Goal: Information Seeking & Learning: Learn about a topic

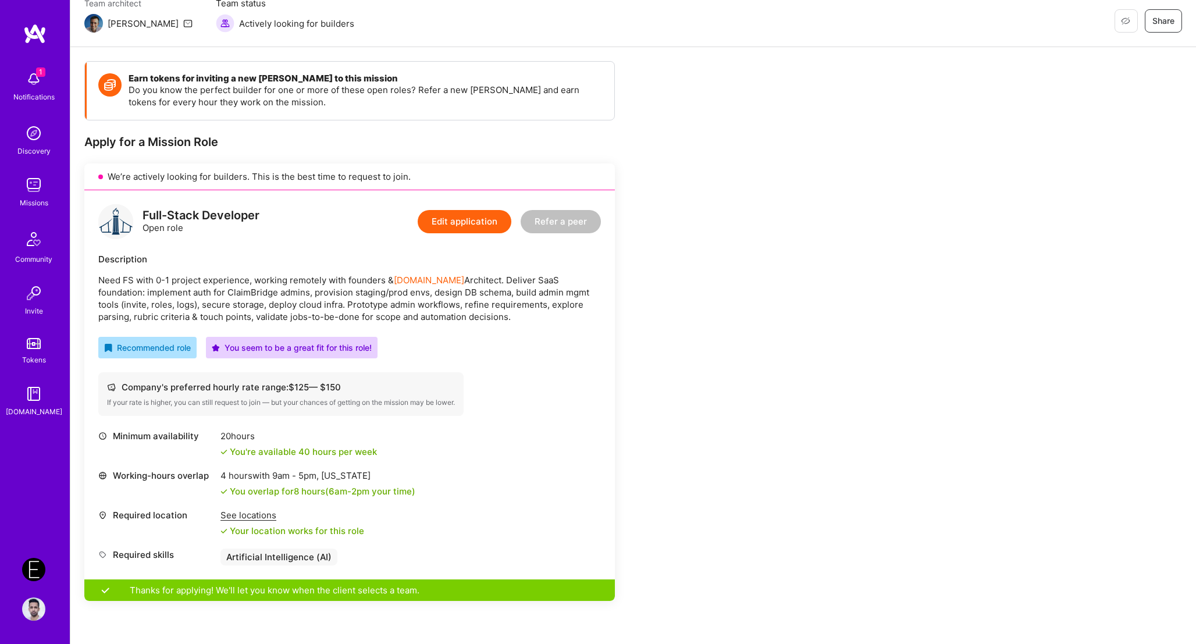
scroll to position [117, 0]
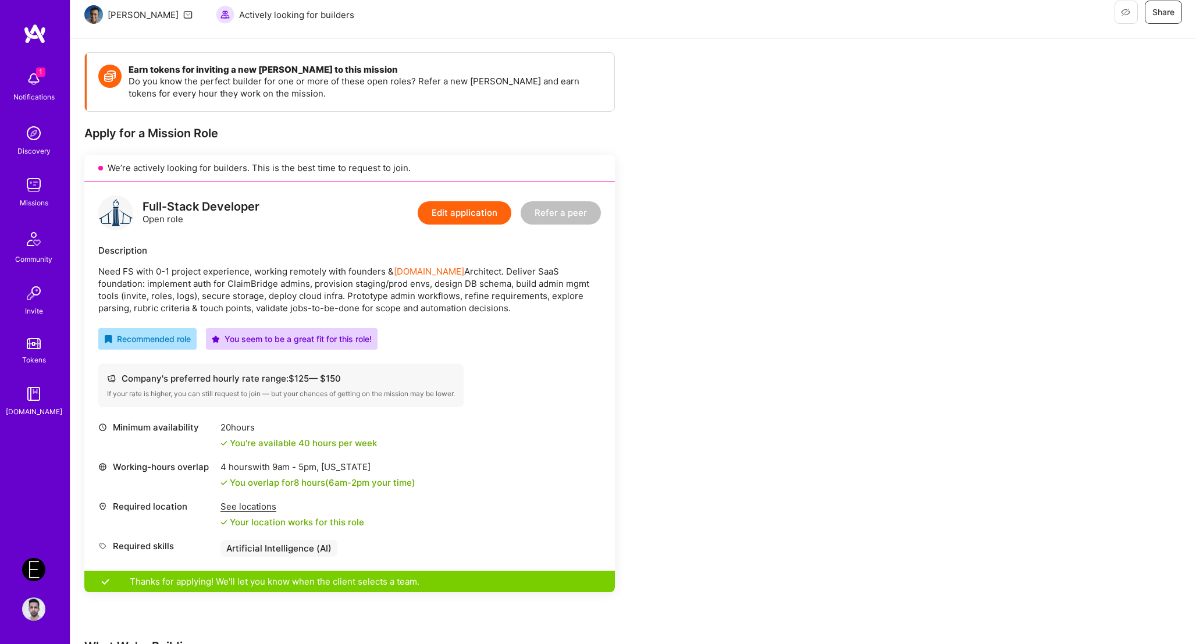
click at [687, 297] on div "Earn tokens for inviting a new [PERSON_NAME] to this mission Do you know the pe…" at bounding box center [433, 441] width 698 height 778
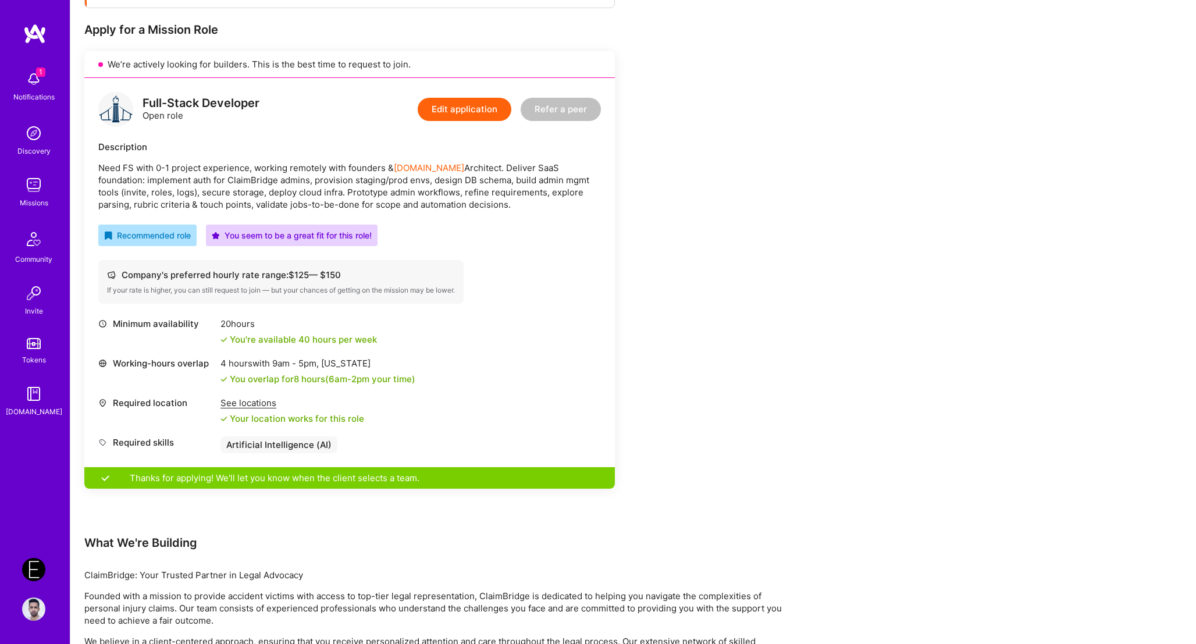
scroll to position [341, 0]
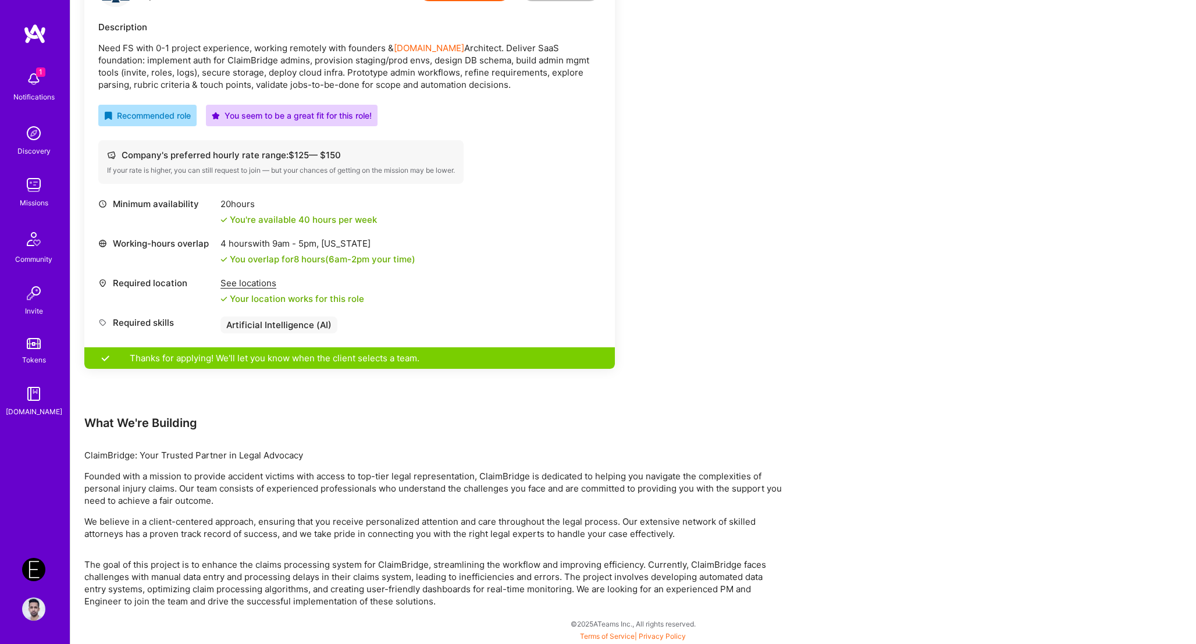
click at [433, 581] on p "The goal of this project is to enhance the claims processing system for ClaimBr…" at bounding box center [433, 582] width 698 height 49
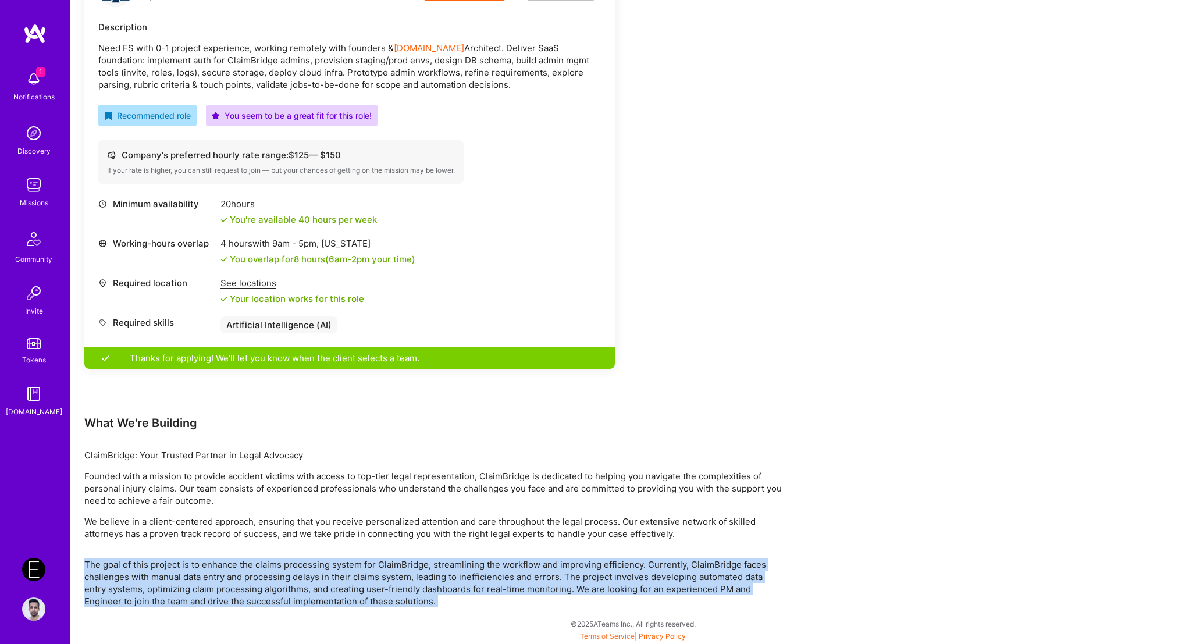
click at [509, 574] on p "The goal of this project is to enhance the claims processing system for ClaimBr…" at bounding box center [433, 582] width 698 height 49
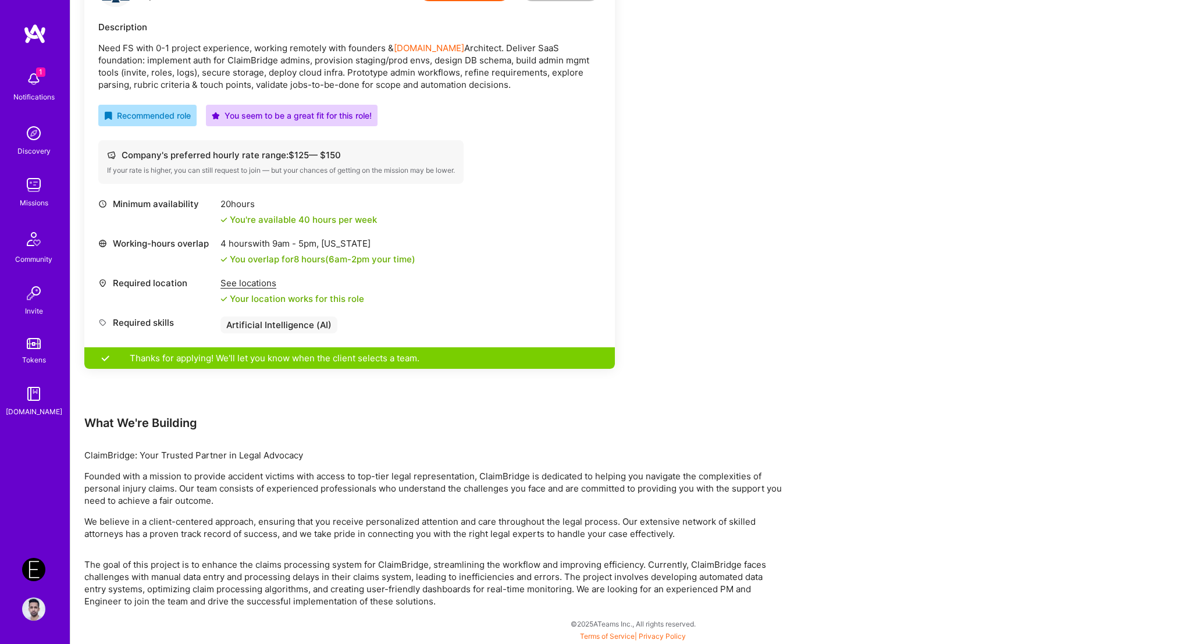
click at [423, 478] on p "Founded with a mission to provide accident victims with access to top-tier lega…" at bounding box center [433, 488] width 698 height 37
click at [584, 522] on p "We believe in a client-centered approach, ensuring that you receive personalize…" at bounding box center [433, 527] width 698 height 24
click at [508, 477] on p "Founded with a mission to provide accident victims with access to top-tier lega…" at bounding box center [433, 488] width 698 height 37
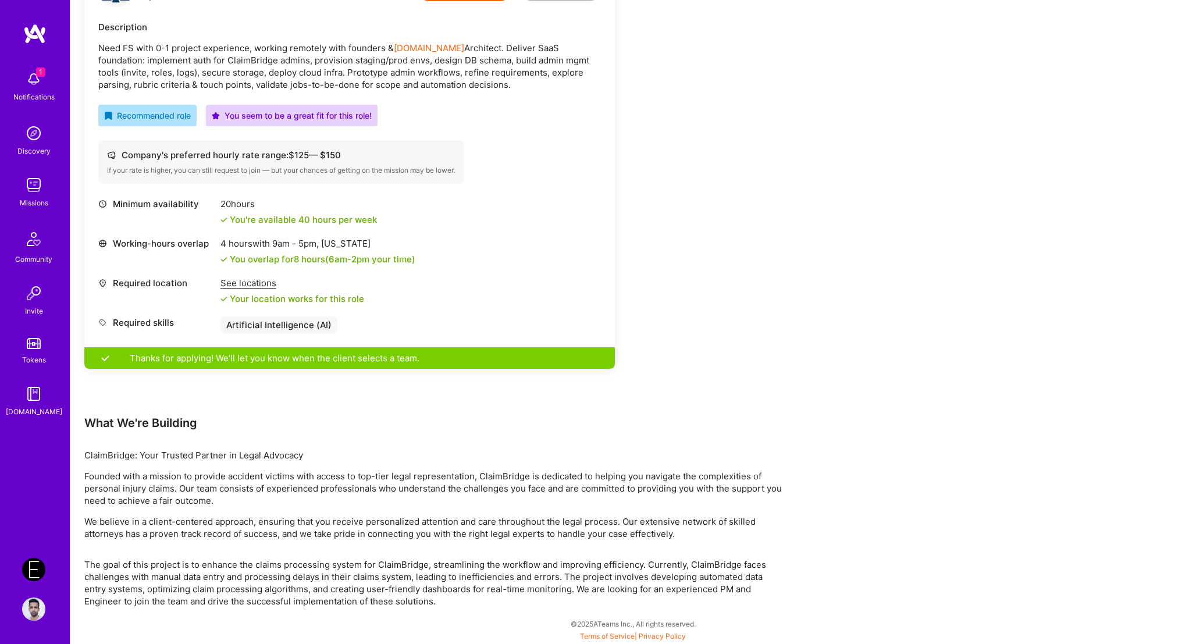
click at [508, 477] on p "Founded with a mission to provide accident victims with access to top-tier lega…" at bounding box center [433, 488] width 698 height 37
copy p "ClaimBridge"
click at [284, 68] on p "Need FS with 0-1 project experience, working remotely with founders & [DOMAIN_N…" at bounding box center [349, 66] width 502 height 49
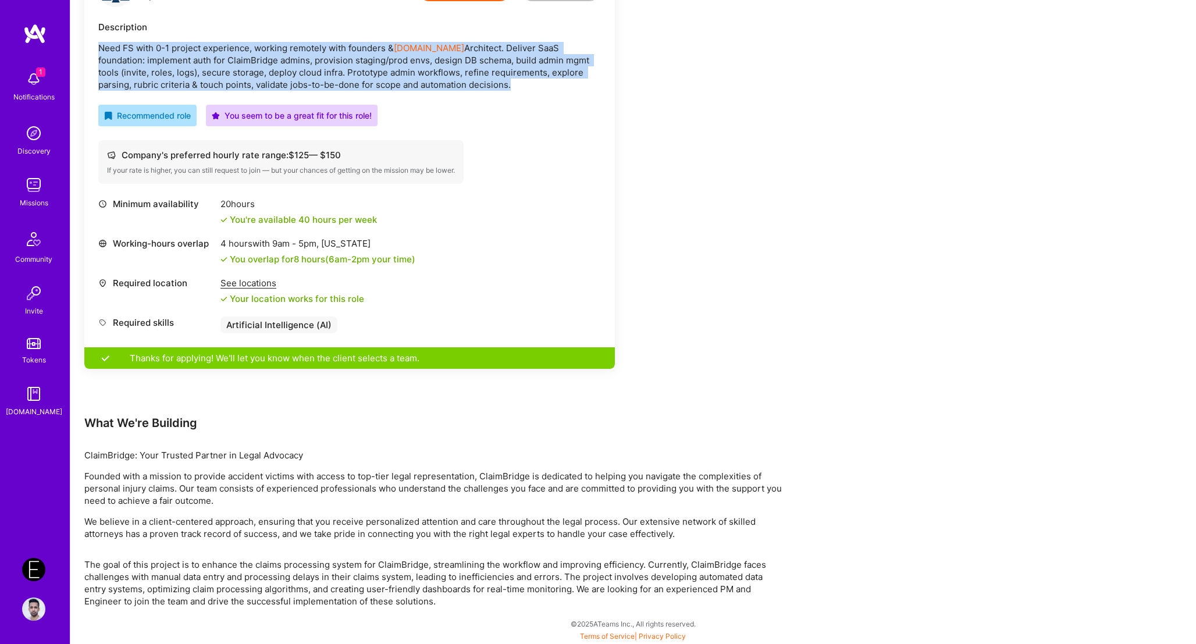
click at [284, 68] on p "Need FS with 0-1 project experience, working remotely with founders & [DOMAIN_N…" at bounding box center [349, 66] width 502 height 49
copy p "Need FS with 0-1 project experience, working remotely with founders & [DOMAIN_N…"
click at [420, 565] on p "The goal of this project is to enhance the claims processing system for ClaimBr…" at bounding box center [433, 582] width 698 height 49
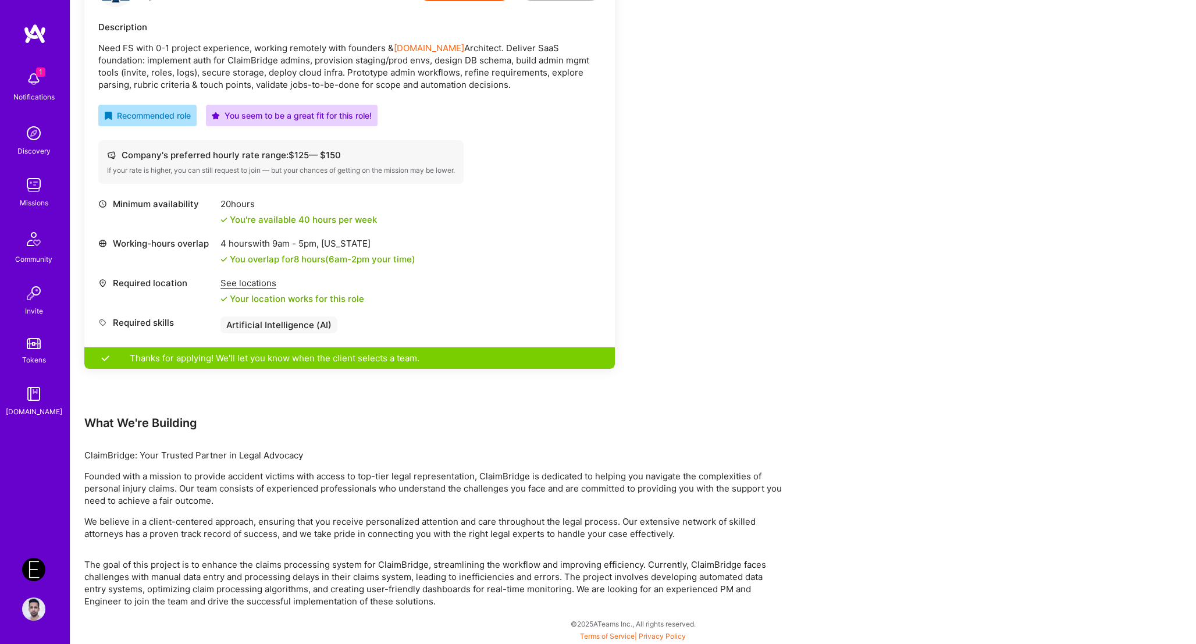
click at [420, 565] on p "The goal of this project is to enhance the claims processing system for ClaimBr…" at bounding box center [433, 582] width 698 height 49
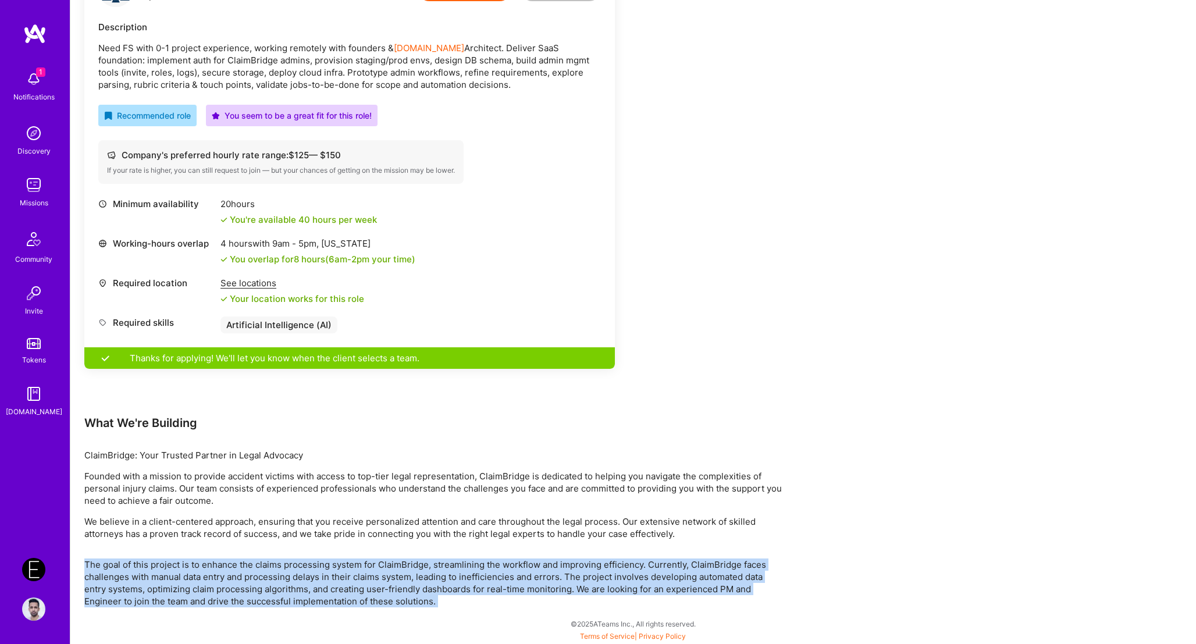
copy p "The goal of this project is to enhance the claims processing system for ClaimBr…"
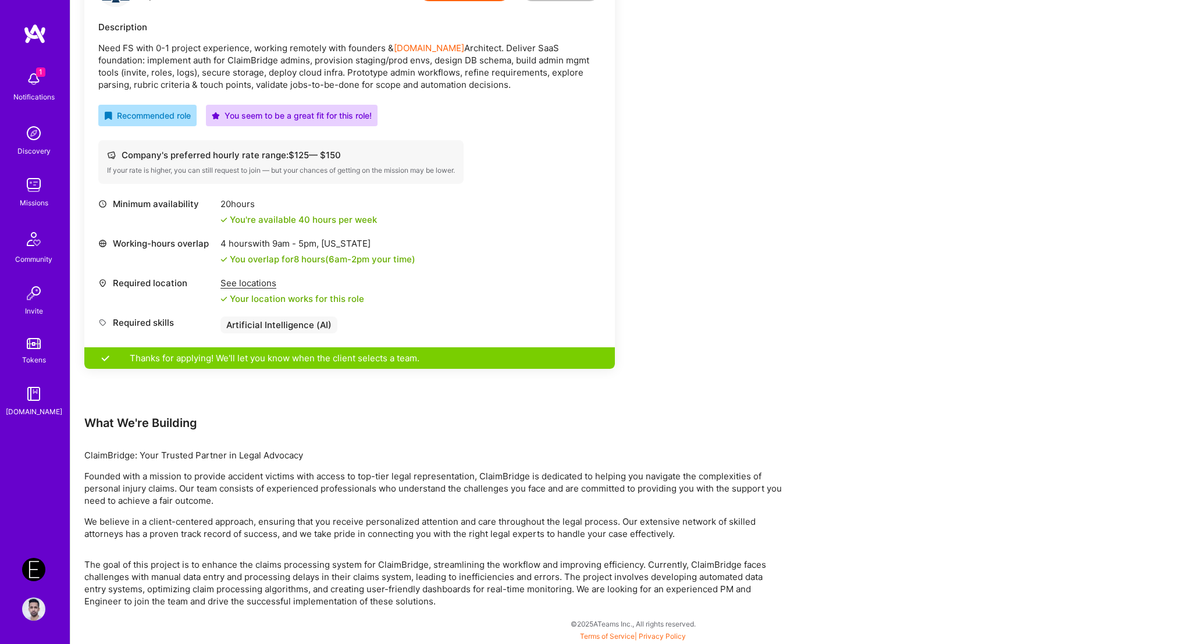
click at [220, 280] on div "See locations" at bounding box center [292, 283] width 144 height 12
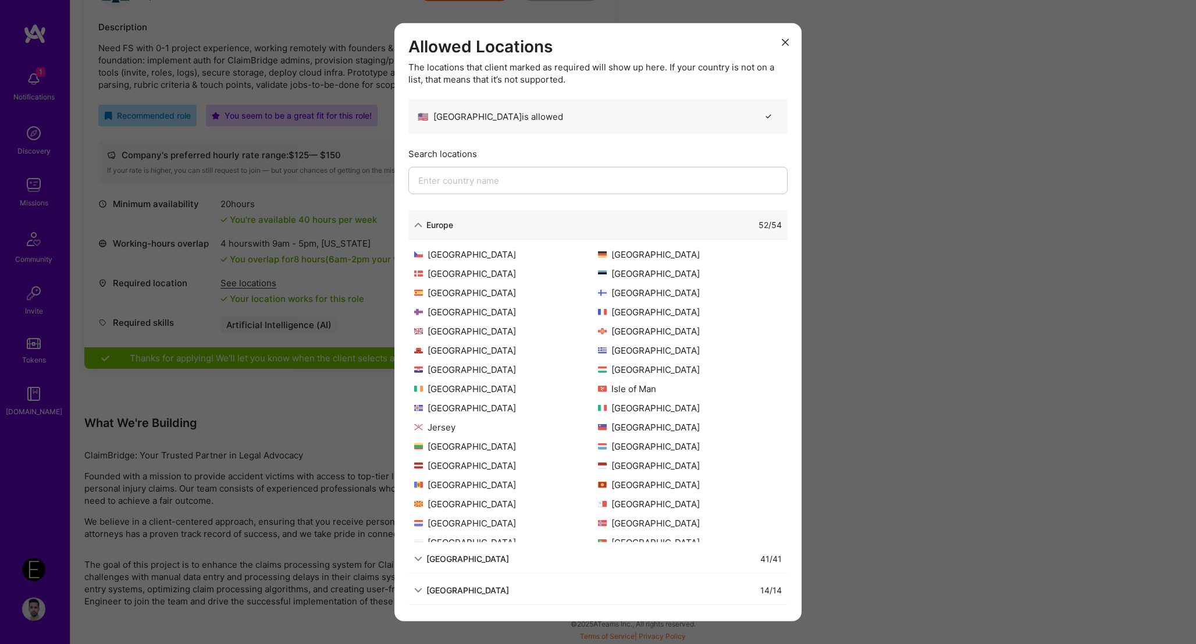
scroll to position [208, 0]
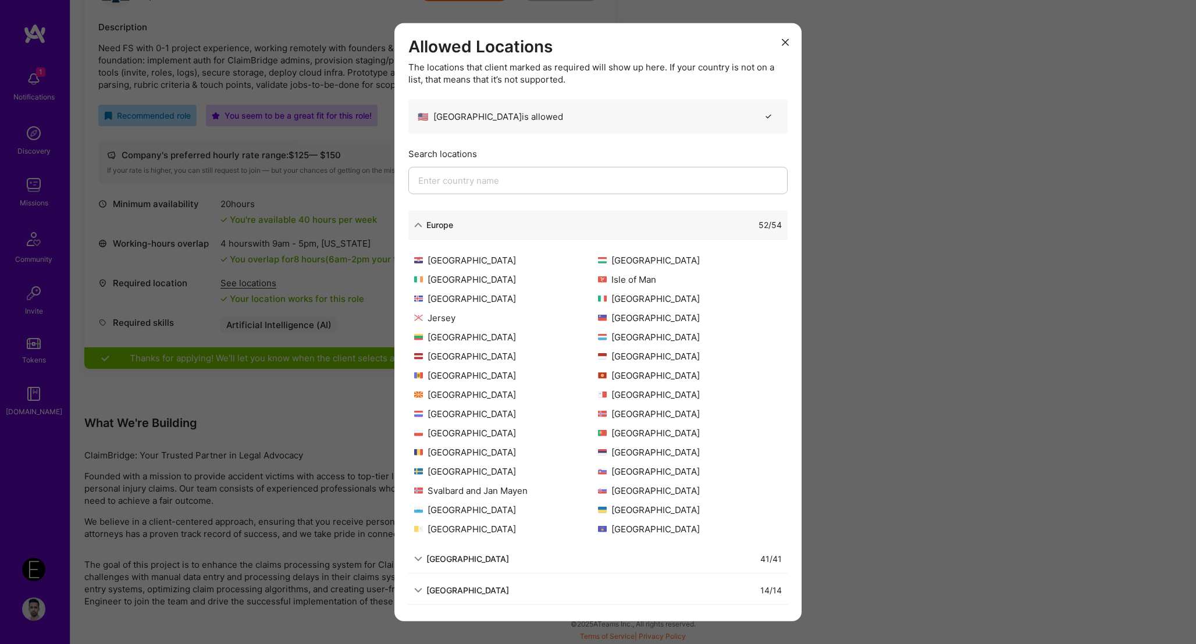
click at [996, 395] on div "Allowed Locations The locations that client marked as required will show up her…" at bounding box center [598, 322] width 1196 height 644
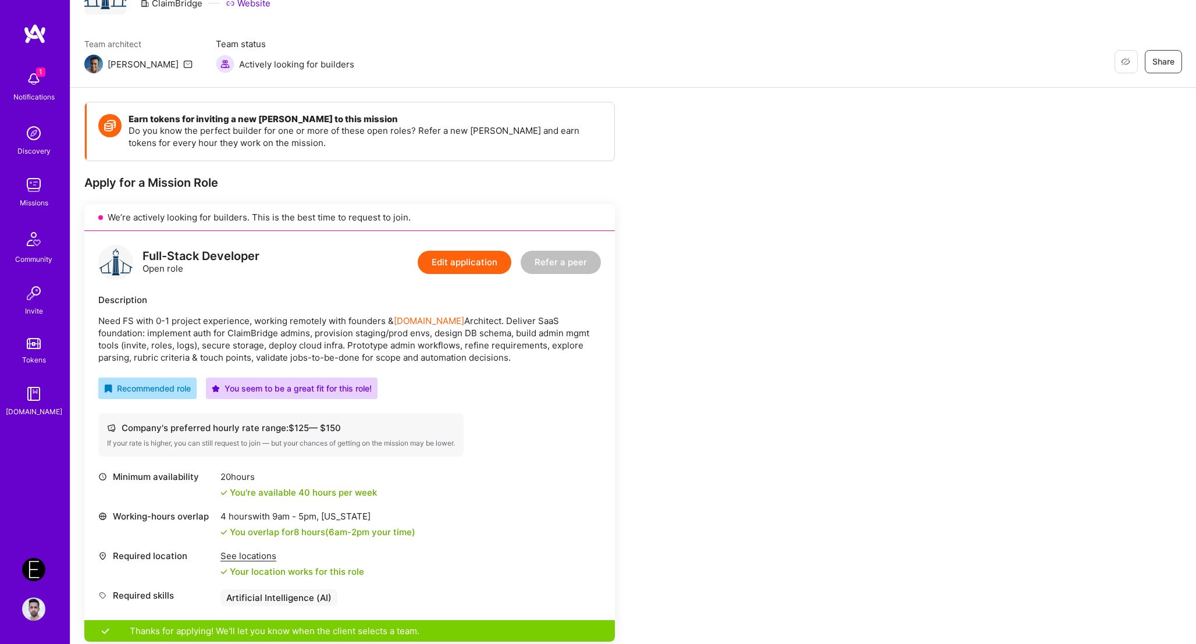
scroll to position [0, 0]
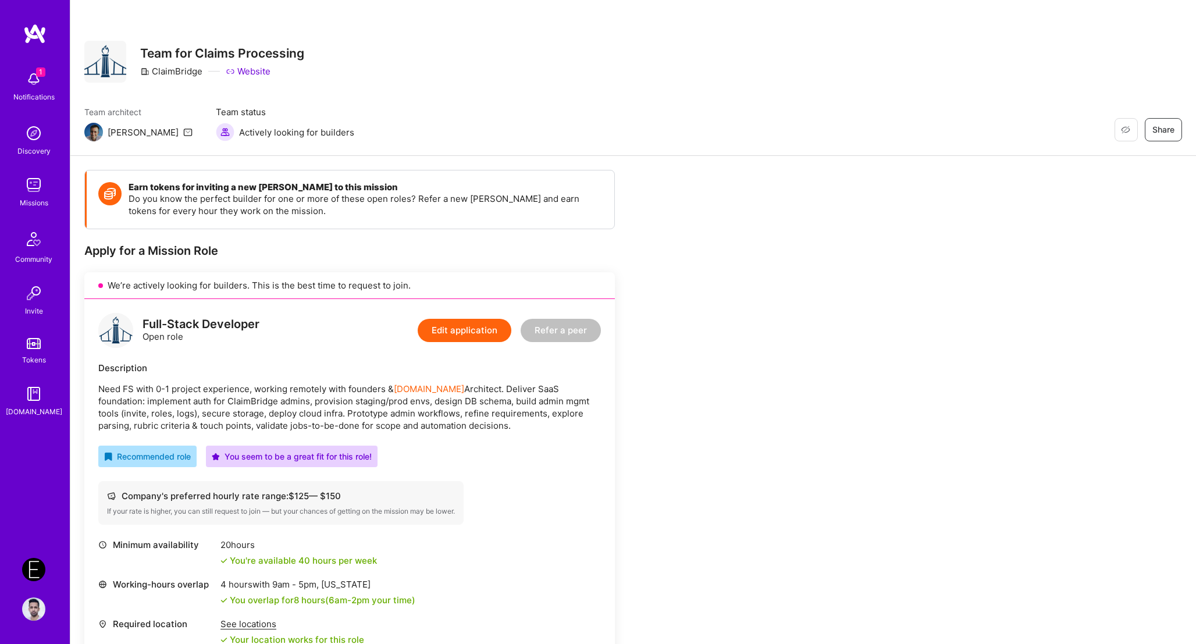
click at [46, 89] on div "1 Notifications" at bounding box center [34, 85] width 72 height 40
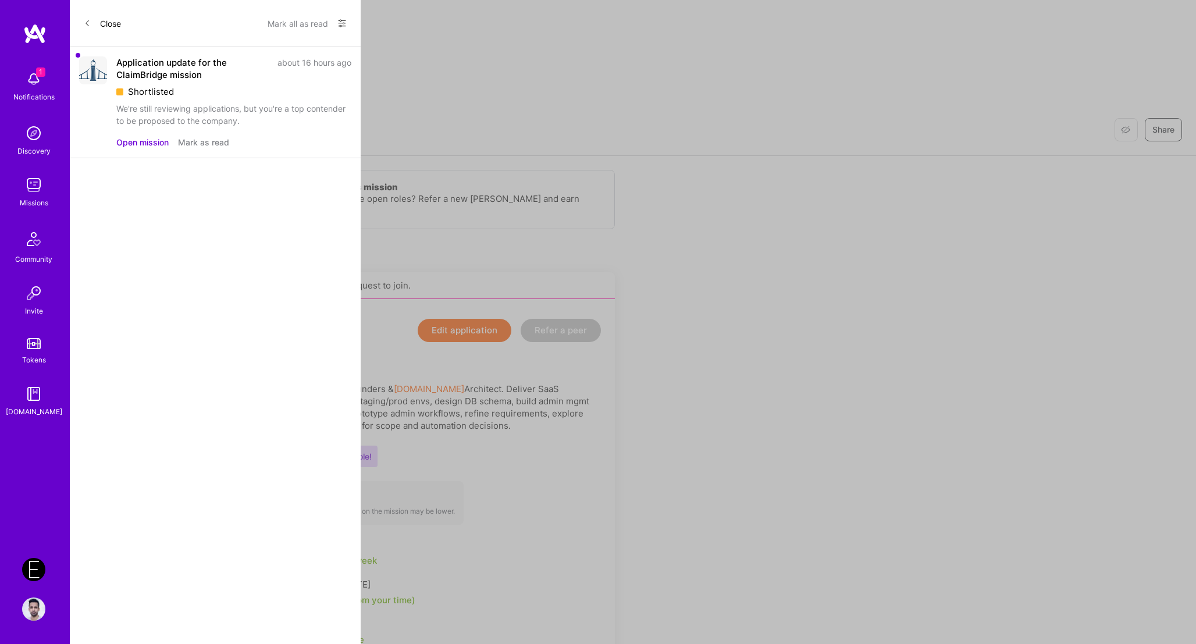
click at [220, 115] on div "We're still reviewing applications, but you're a top contender to be proposed t…" at bounding box center [233, 114] width 235 height 24
click at [569, 249] on div "1 1 Notifications Discovery Missions Community Invite Tokens [DOMAIN_NAME] Ende…" at bounding box center [598, 489] width 1196 height 979
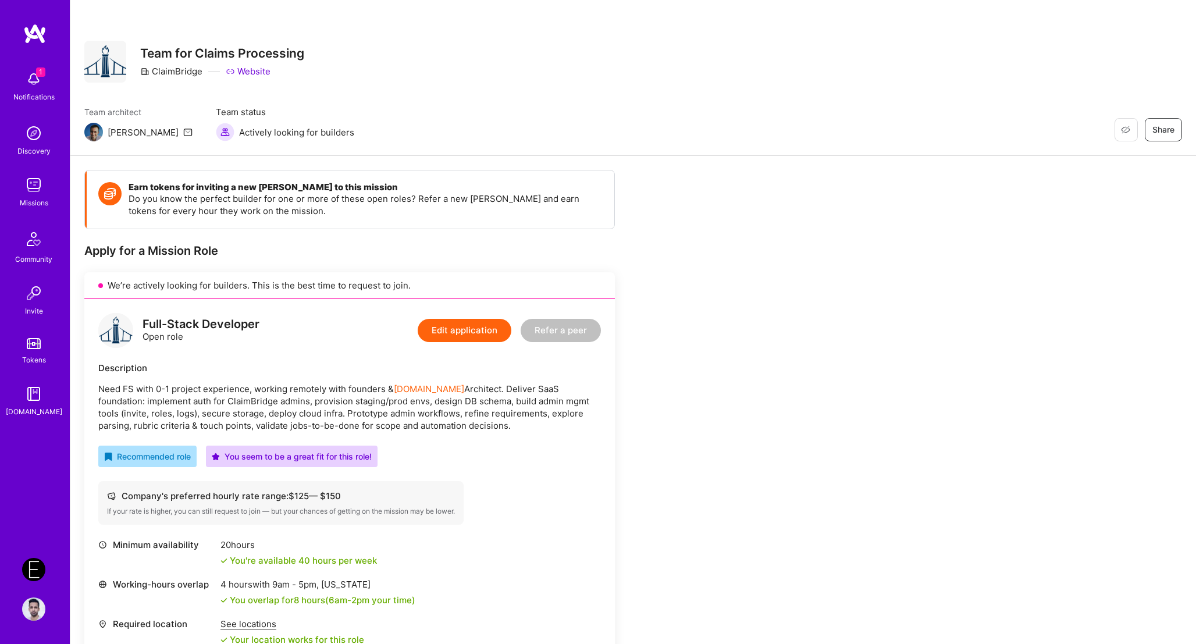
click at [41, 197] on div "Missions" at bounding box center [34, 203] width 28 height 12
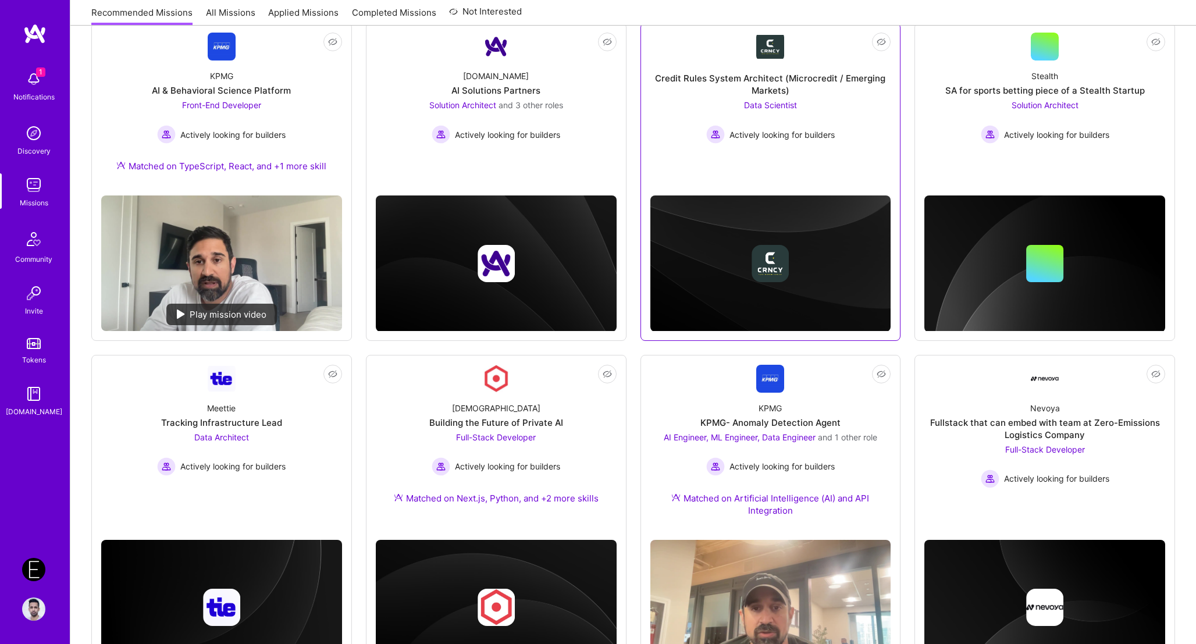
scroll to position [421, 0]
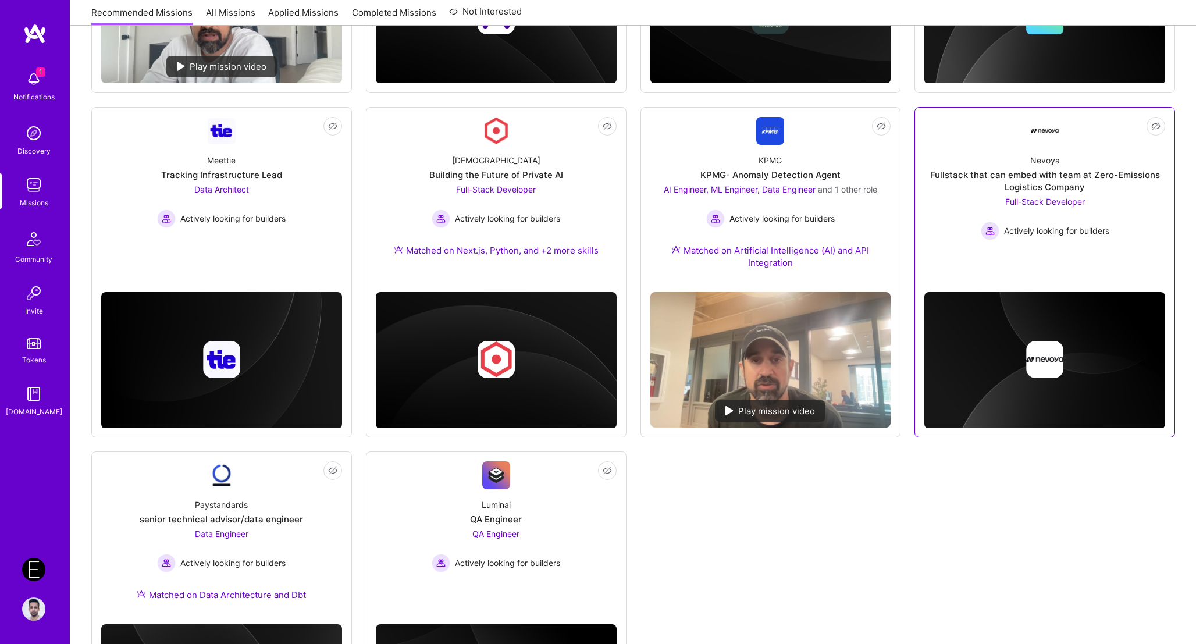
click at [1073, 179] on div "Fullstack that can embed with team at Zero-Emissions Logistics Company" at bounding box center [1044, 181] width 241 height 24
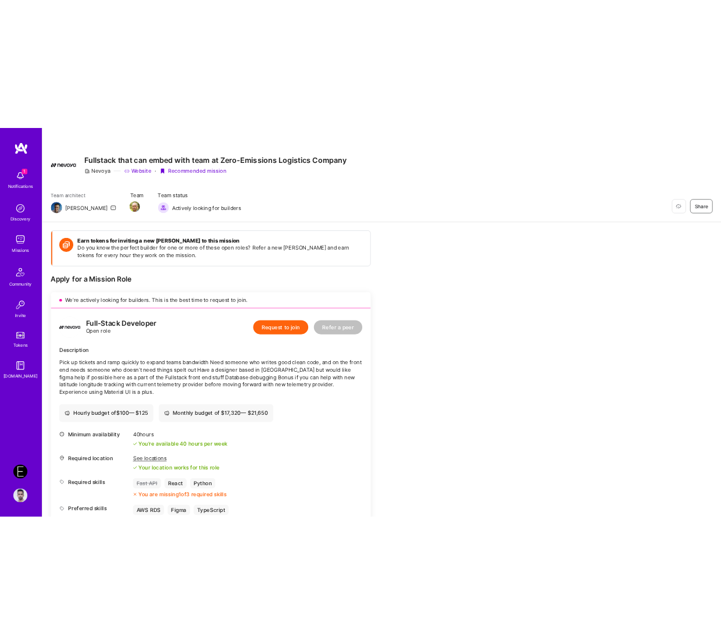
scroll to position [634, 0]
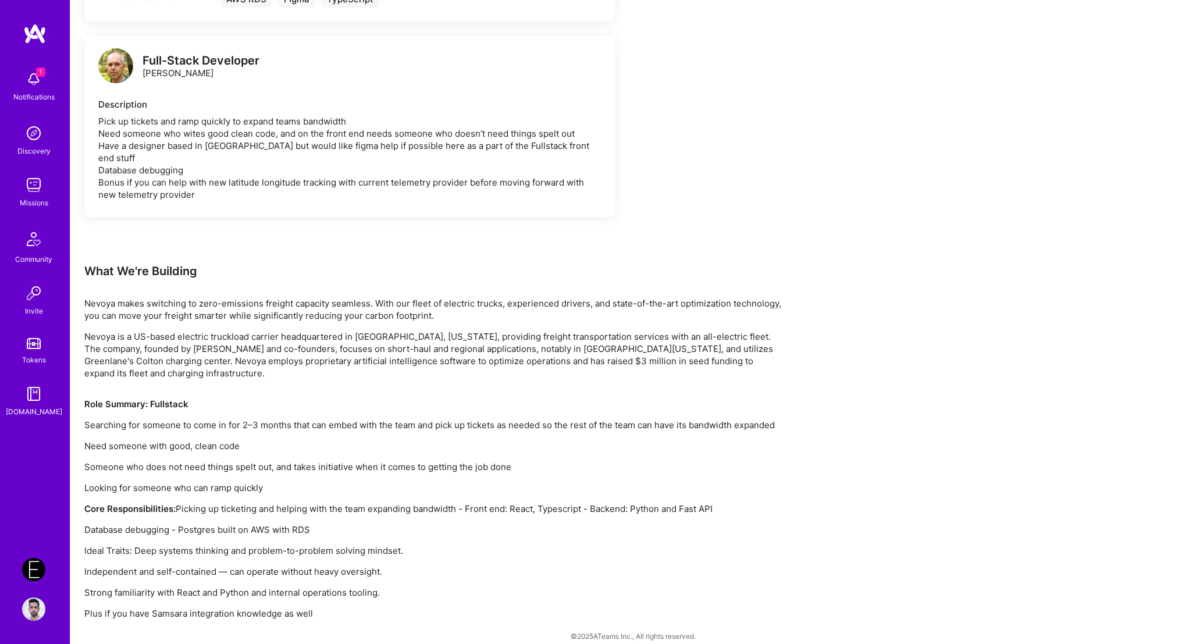
click at [493, 405] on div "Role Summary: Fullstack Searching for someone to come in for 2–3 months that ca…" at bounding box center [433, 509] width 698 height 222
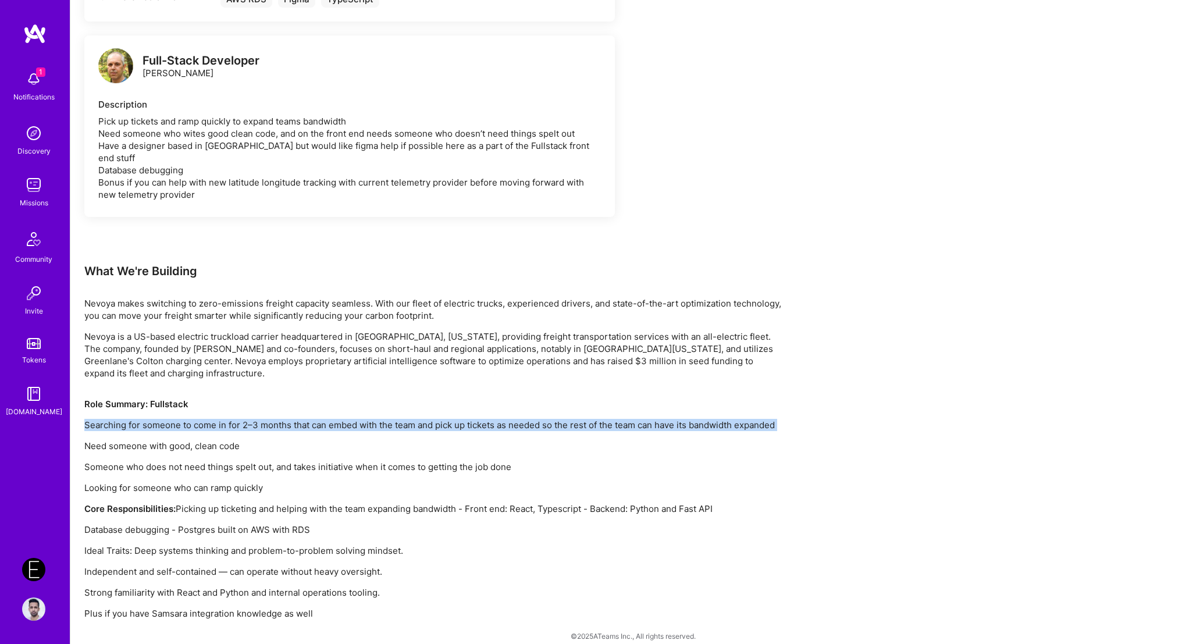
click at [526, 419] on p "Searching for someone to come in for 2–3 months that can embed with the team an…" at bounding box center [433, 425] width 698 height 12
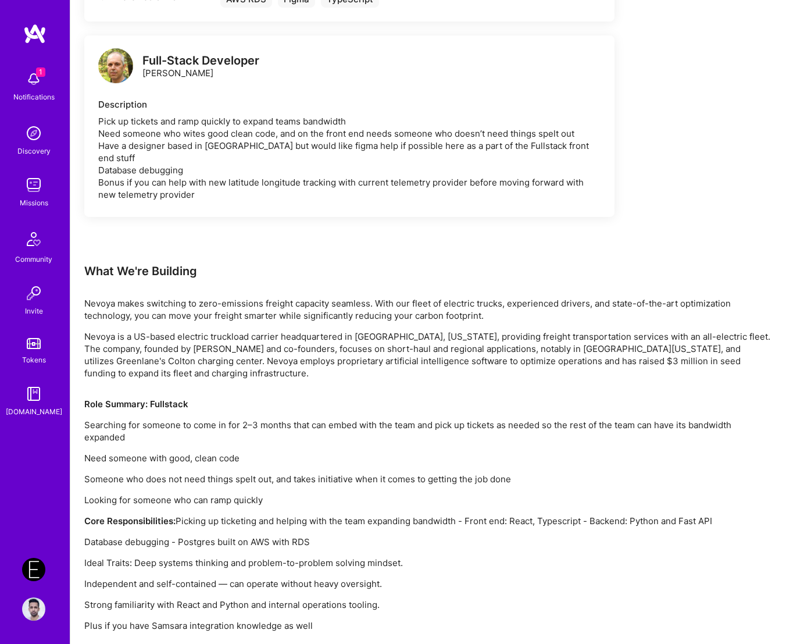
scroll to position [646, 0]
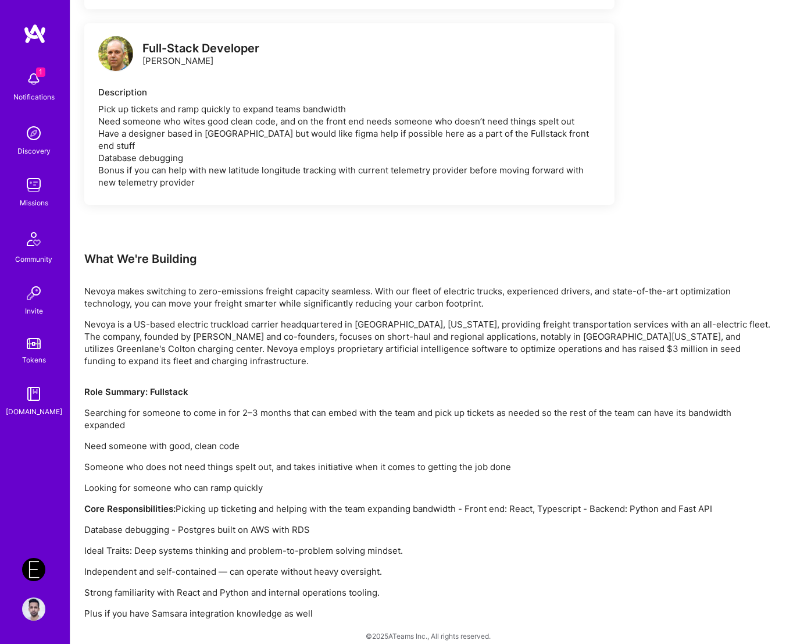
click at [208, 326] on p "Nevoya is a US-based electric truckload carrier headquartered in [GEOGRAPHIC_DA…" at bounding box center [428, 342] width 688 height 49
drag, startPoint x: 208, startPoint y: 326, endPoint x: 184, endPoint y: 326, distance: 24.4
click at [184, 326] on p "Nevoya is a US-based electric truckload carrier headquartered in [GEOGRAPHIC_DA…" at bounding box center [428, 342] width 688 height 49
copy p "[PERSON_NAME]"
click at [532, 386] on p "Role Summary: Fullstack" at bounding box center [428, 392] width 688 height 12
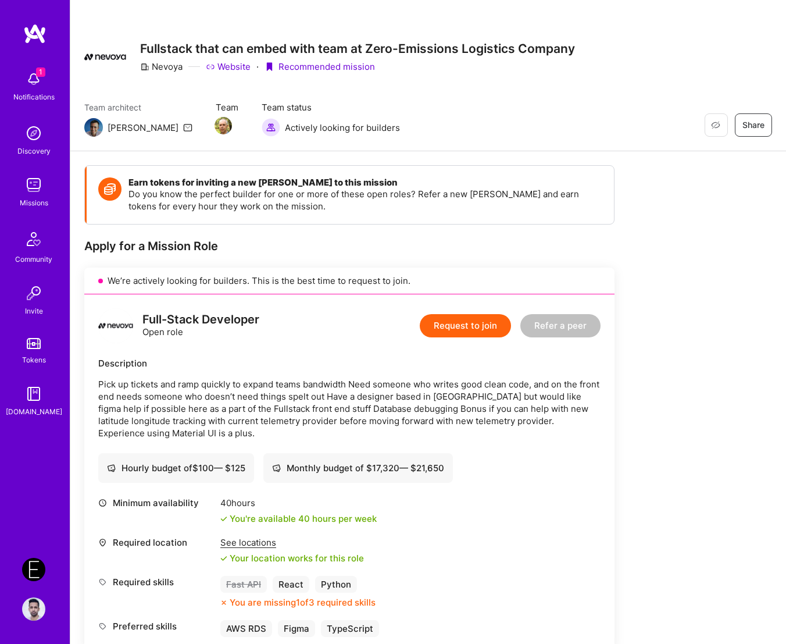
scroll to position [3, 0]
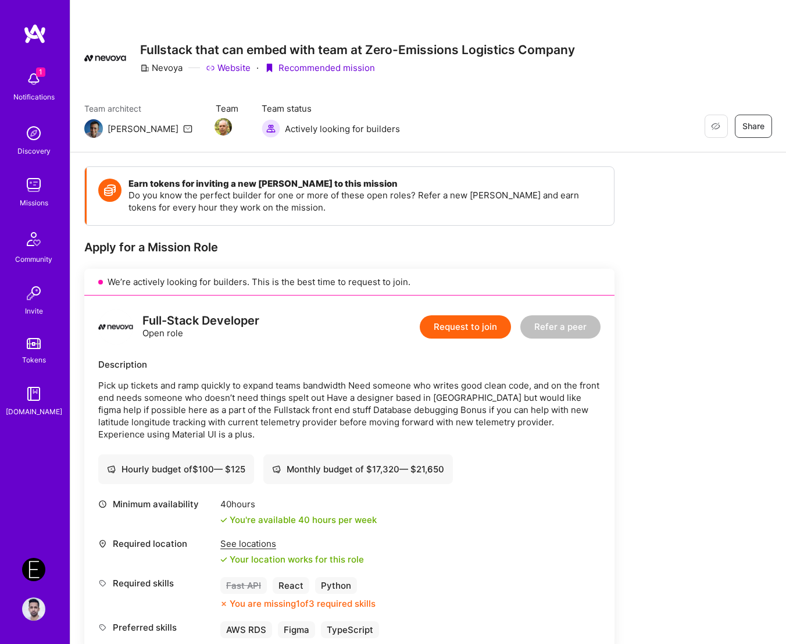
click at [322, 373] on div "Description Pick up tickets and ramp quickly to expand teams bandwidth Need som…" at bounding box center [349, 399] width 502 height 82
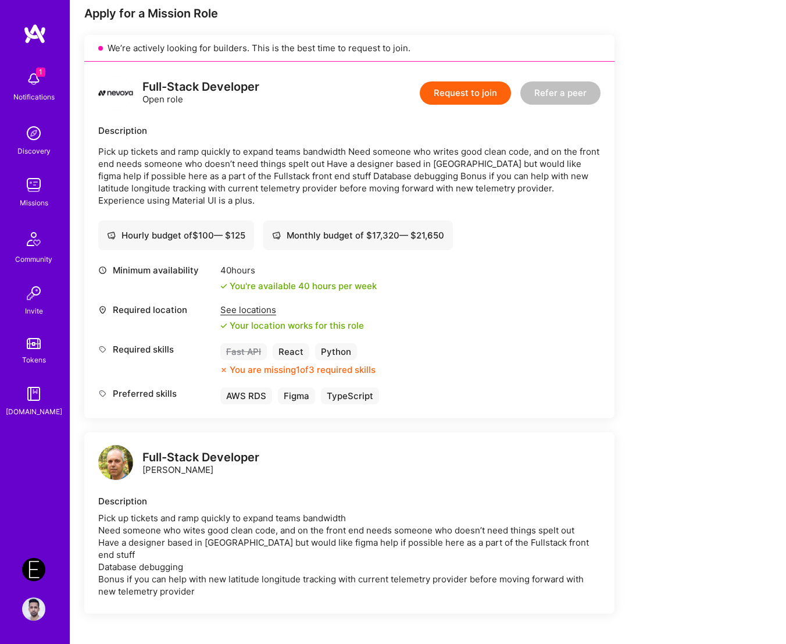
scroll to position [309, 0]
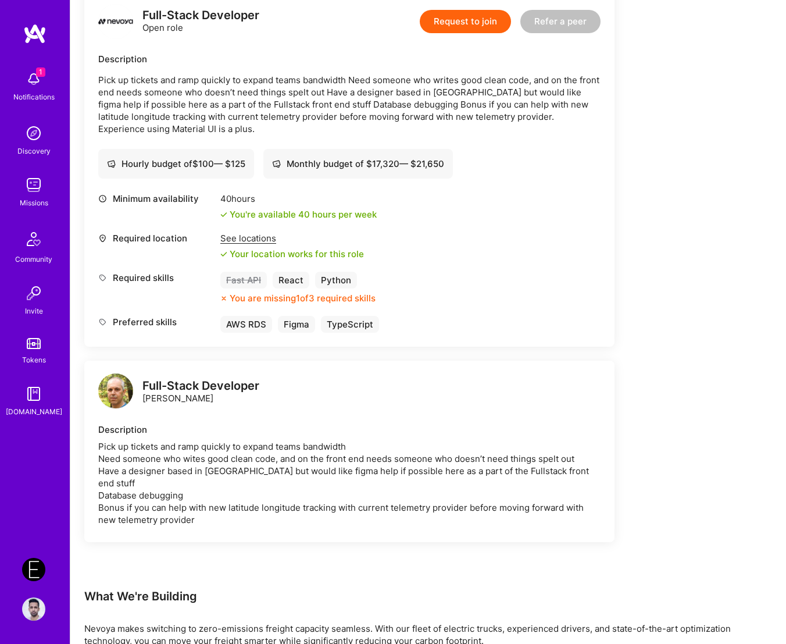
click at [164, 398] on div "Full-Stack Developer [PERSON_NAME]" at bounding box center [200, 392] width 117 height 24
copy div "[PERSON_NAME]"
click at [628, 219] on div "Earn tokens for inviting a new [PERSON_NAME] to this mission Do you know the pe…" at bounding box center [428, 409] width 688 height 1096
